Goal: Task Accomplishment & Management: Manage account settings

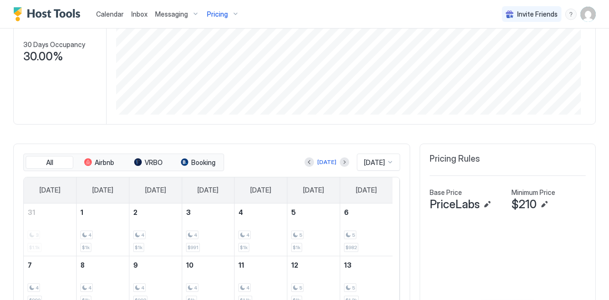
scroll to position [147, 0]
click at [304, 162] on button "Previous month" at bounding box center [309, 162] width 10 height 10
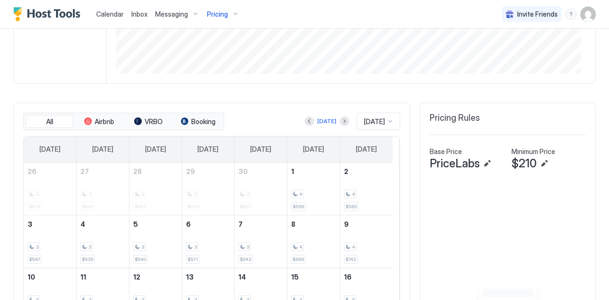
scroll to position [182, 0]
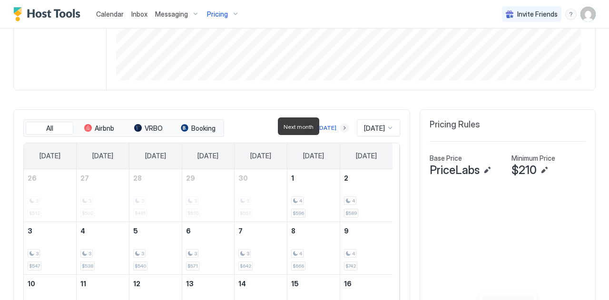
click at [340, 128] on button "Next month" at bounding box center [345, 128] width 10 height 10
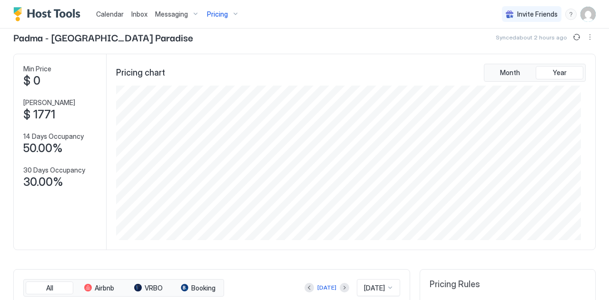
scroll to position [0, 0]
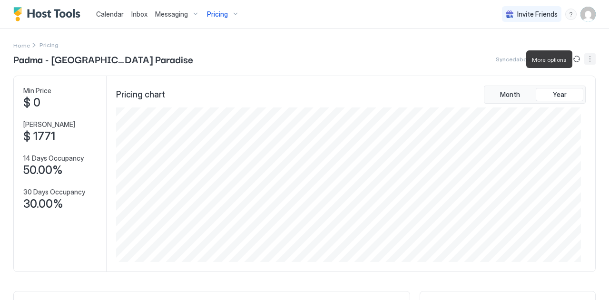
click at [586, 60] on button "More options" at bounding box center [589, 58] width 11 height 11
click at [544, 90] on div "Listing Settings" at bounding box center [561, 87] width 53 height 7
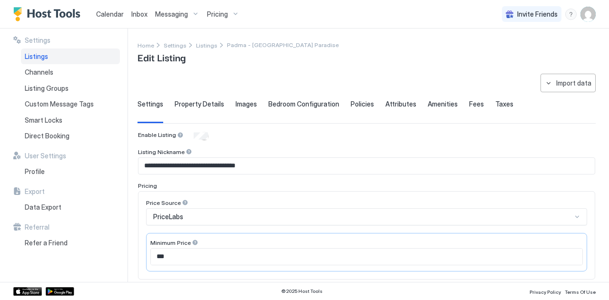
click at [585, 20] on img "User profile" at bounding box center [587, 14] width 15 height 15
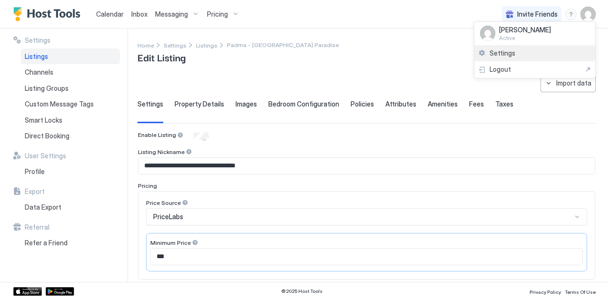
click at [494, 52] on span "Settings" at bounding box center [503, 53] width 26 height 9
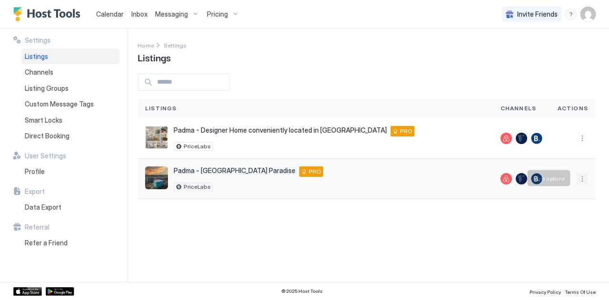
click at [582, 176] on button "More options" at bounding box center [582, 178] width 11 height 11
click at [590, 20] on div at bounding box center [304, 150] width 609 height 300
click at [588, 16] on img "User profile" at bounding box center [587, 14] width 15 height 15
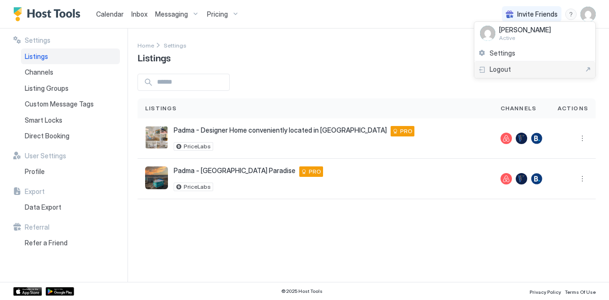
click at [491, 74] on div "Logout" at bounding box center [534, 69] width 121 height 17
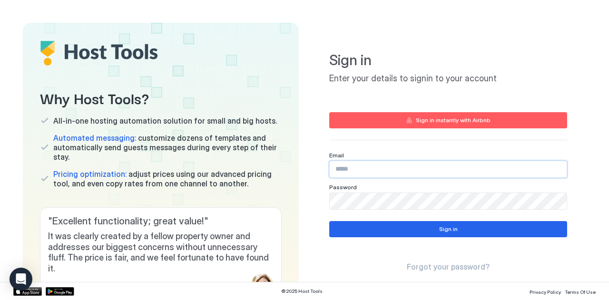
click at [366, 168] on input "Input Field" at bounding box center [448, 169] width 237 height 16
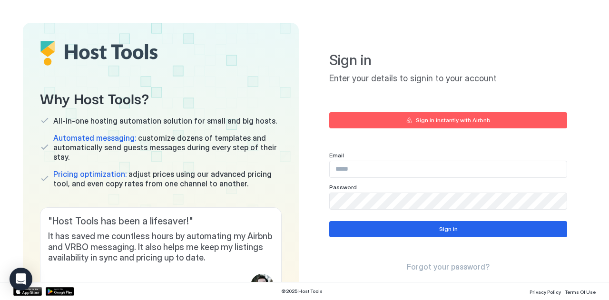
type input "**********"
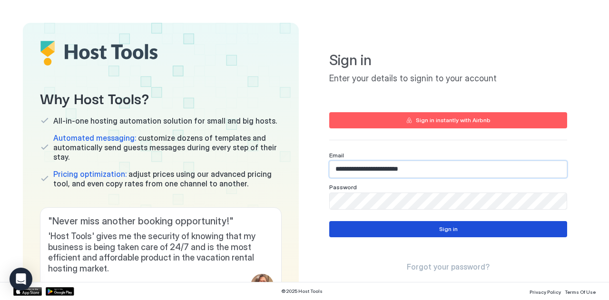
click at [340, 229] on button "Sign in" at bounding box center [448, 229] width 238 height 16
